Goal: Information Seeking & Learning: Find specific fact

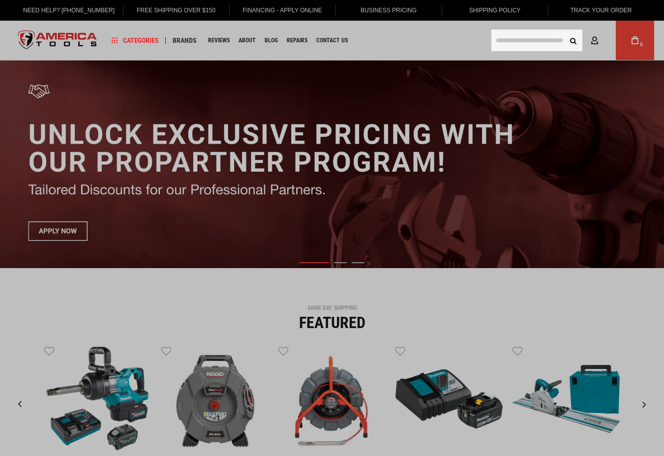
click at [533, 42] on input "text" at bounding box center [537, 41] width 91 height 22
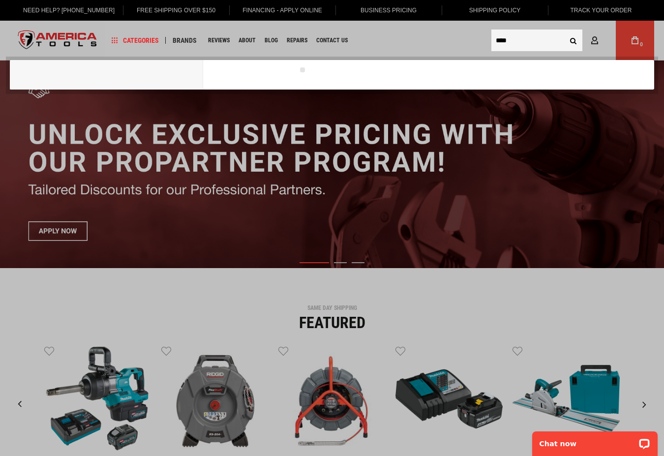
type input "****"
click at [564, 31] on button "Search" at bounding box center [573, 40] width 19 height 19
